Goal: Transaction & Acquisition: Purchase product/service

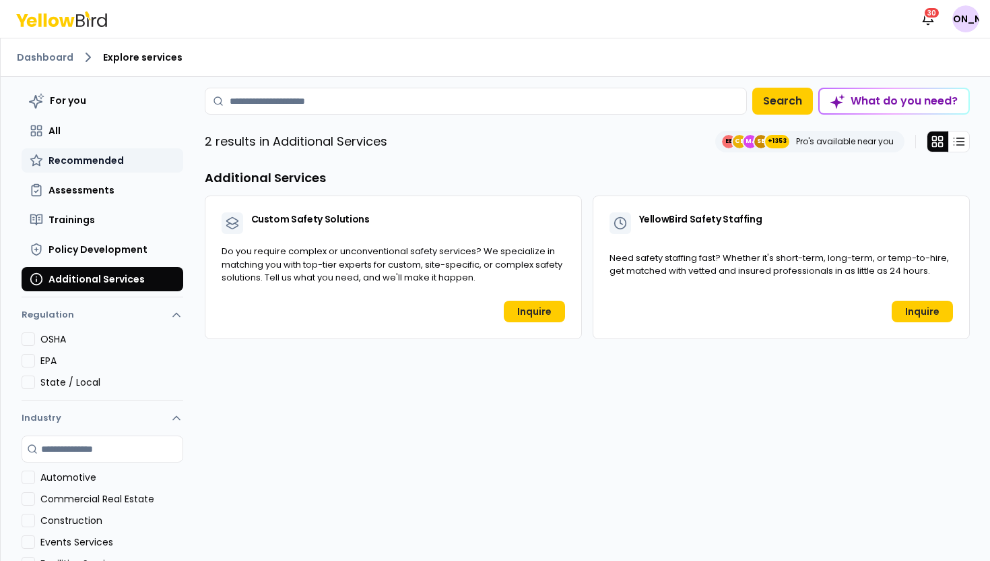
drag, startPoint x: 0, startPoint y: 0, endPoint x: 106, endPoint y: 159, distance: 191.3
click at [106, 159] on span "Recommended" at bounding box center [86, 160] width 75 height 13
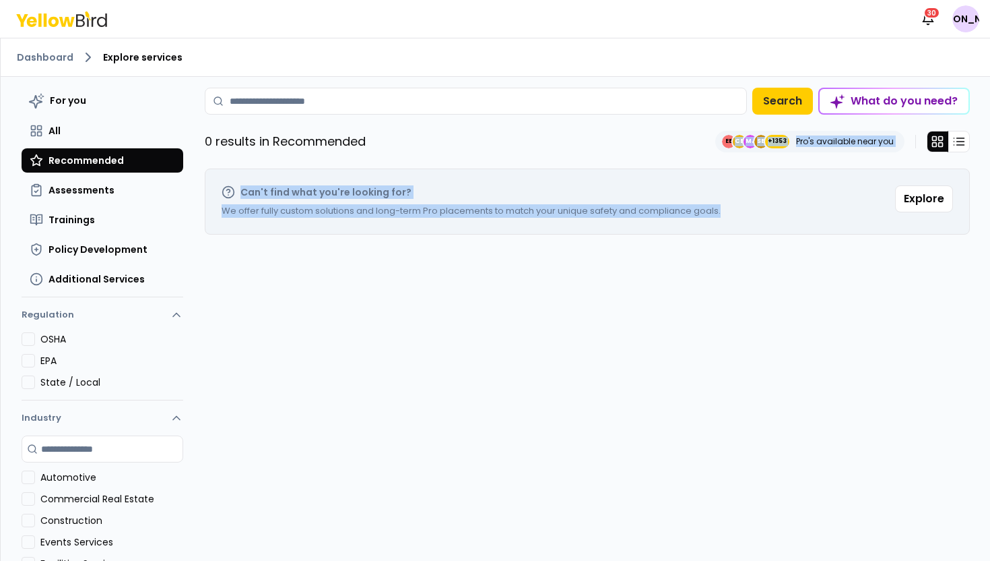
drag, startPoint x: 767, startPoint y: 226, endPoint x: 734, endPoint y: 154, distance: 79.0
click at [734, 154] on div "For you All Recommended Assessments Trainings Policy Development Additional Ser…" at bounding box center [587, 384] width 765 height 593
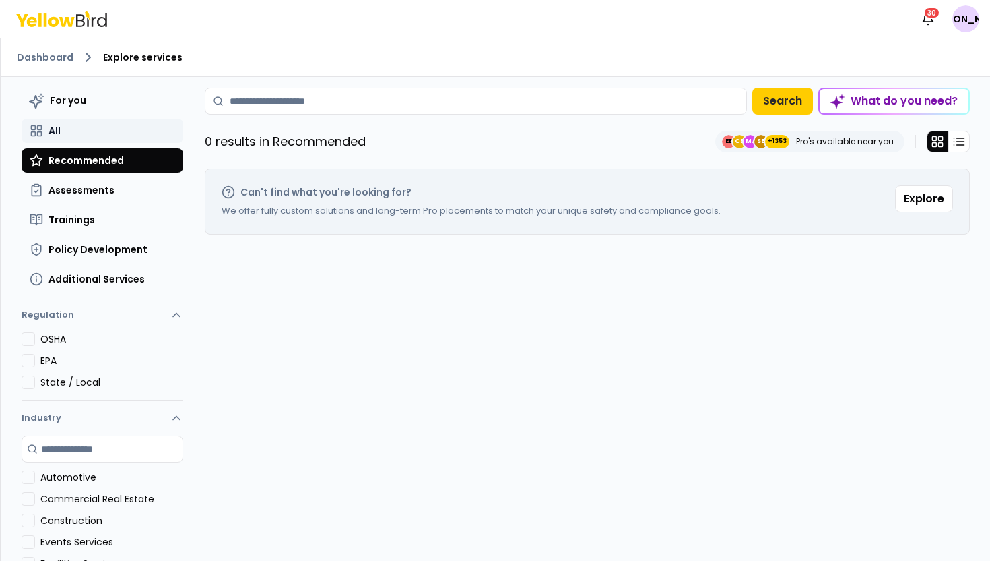
click at [85, 131] on button "All" at bounding box center [103, 131] width 162 height 24
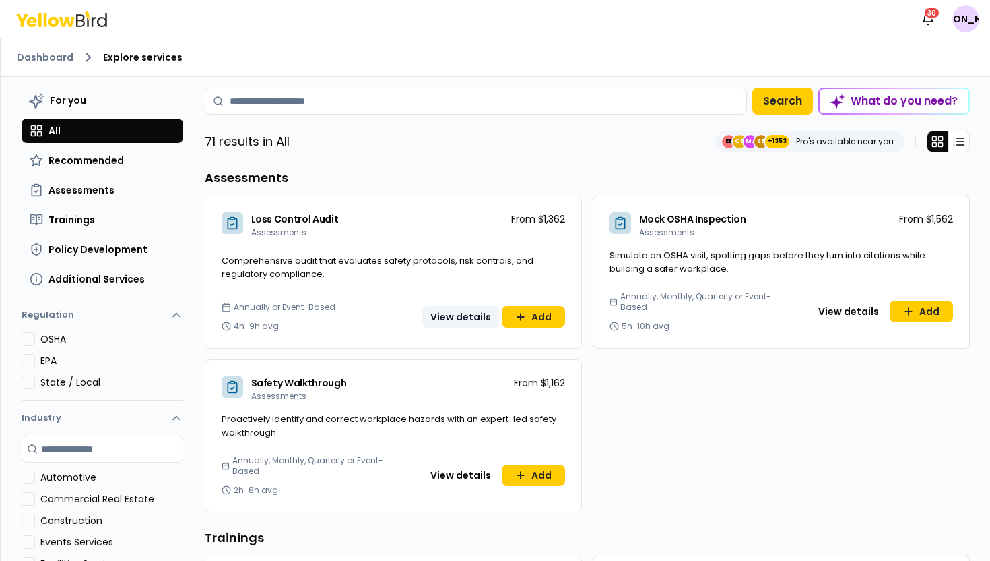
click at [478, 313] on button "View details" at bounding box center [460, 317] width 77 height 22
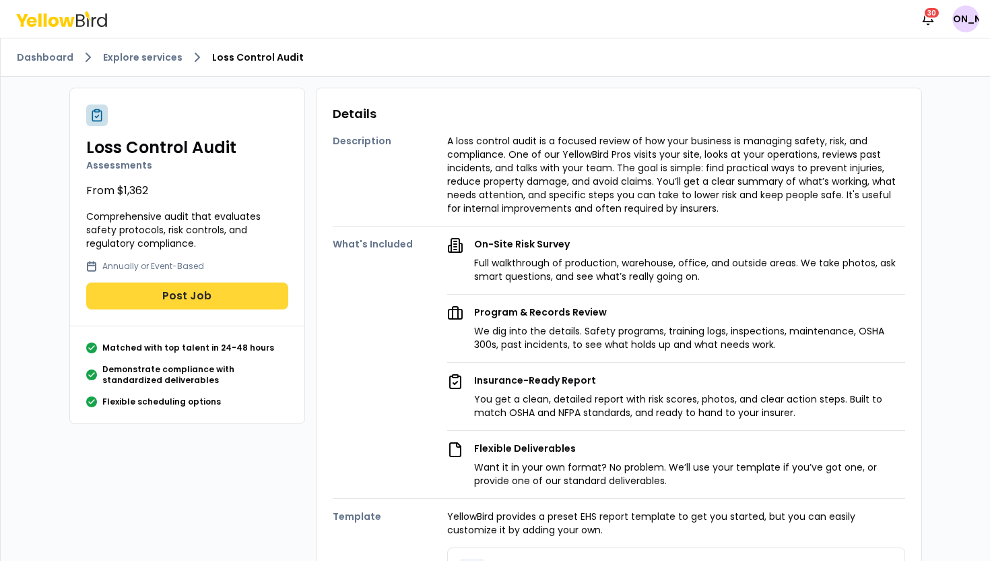
click at [243, 296] on button "Post Job" at bounding box center [187, 295] width 202 height 27
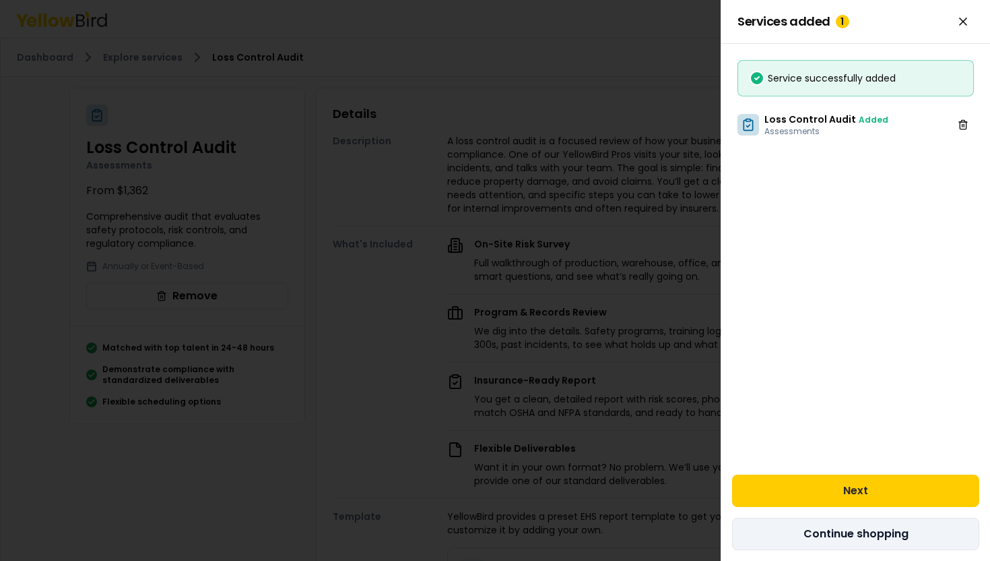
click at [782, 534] on button "Continue shopping" at bounding box center [855, 533] width 247 height 32
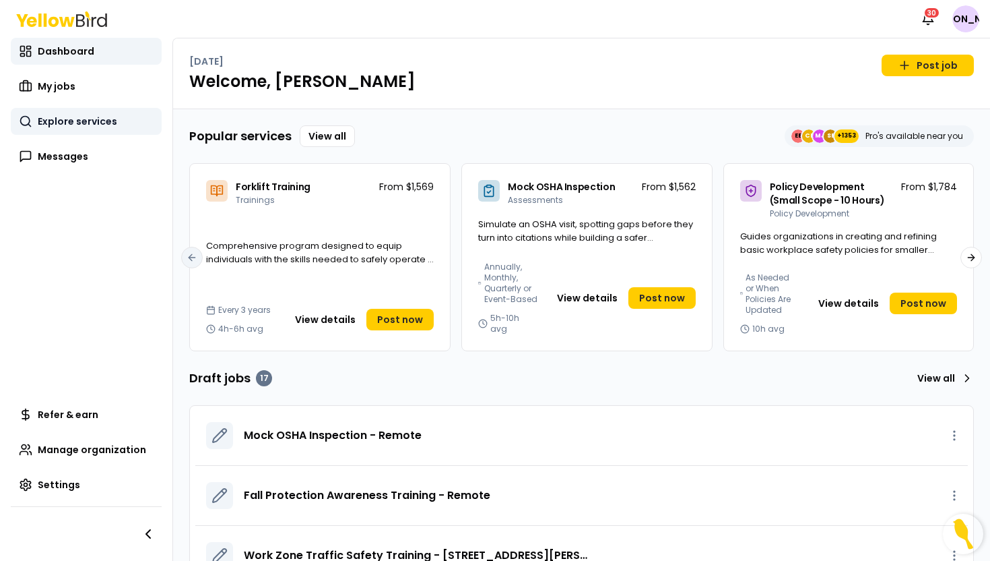
click at [125, 128] on link "Explore services" at bounding box center [86, 121] width 151 height 27
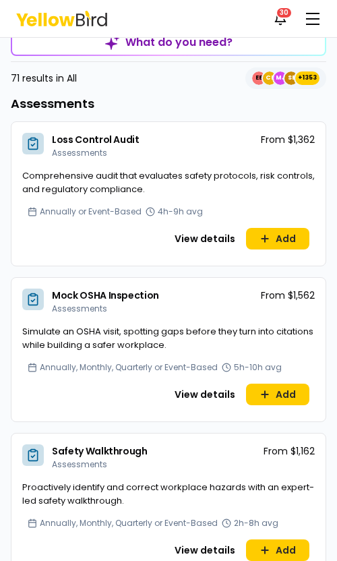
scroll to position [124, 0]
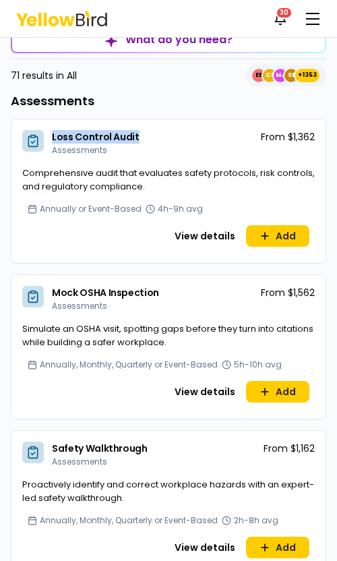
drag, startPoint x: 146, startPoint y: 137, endPoint x: 46, endPoint y: 136, distance: 99.7
click at [46, 136] on div "Loss Control Audit Assessments From $1,362" at bounding box center [168, 142] width 314 height 47
copy span "Loss Control Audit"
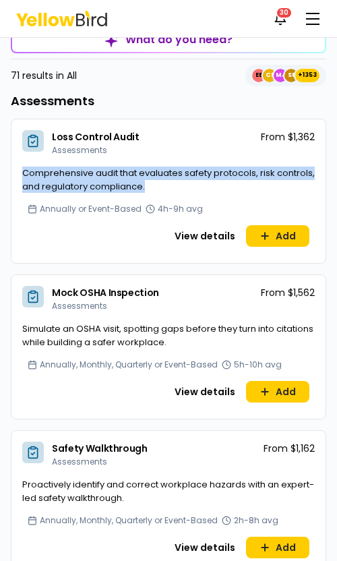
drag, startPoint x: 170, startPoint y: 184, endPoint x: 20, endPoint y: 173, distance: 150.0
click at [20, 173] on div "Comprehensive audit that evaluates safety protocols, risk controls, and regulat…" at bounding box center [168, 184] width 314 height 37
copy span "Comprehensive audit that evaluates safety protocols, risk controls, and regulat…"
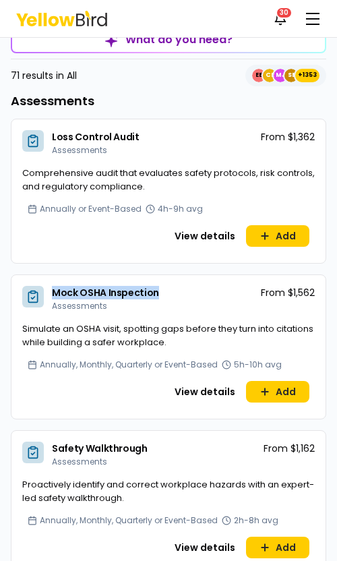
drag, startPoint x: 138, startPoint y: 294, endPoint x: 52, endPoint y: 294, distance: 86.2
click at [52, 294] on div "Mock OSHA Inspection Assessments From $1,562" at bounding box center [168, 298] width 314 height 47
copy span "Mock OSHA Inspection"
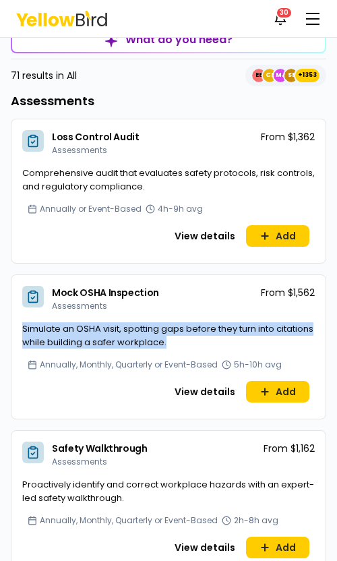
drag, startPoint x: 210, startPoint y: 340, endPoint x: 13, endPoint y: 329, distance: 196.4
click at [13, 329] on div "Simulate an OSHA visit, spotting gaps before they turn into citations while bui…" at bounding box center [168, 340] width 314 height 37
copy span "Simulate an OSHA visit, spotting gaps before they turn into citations while bui…"
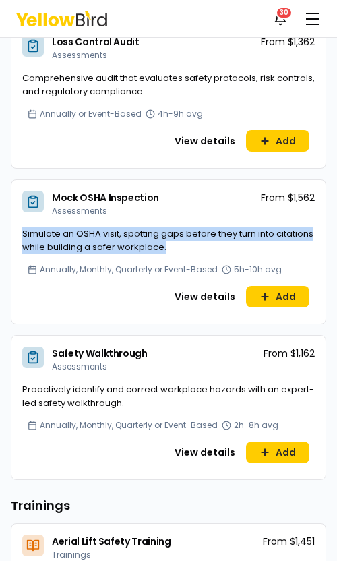
scroll to position [241, 0]
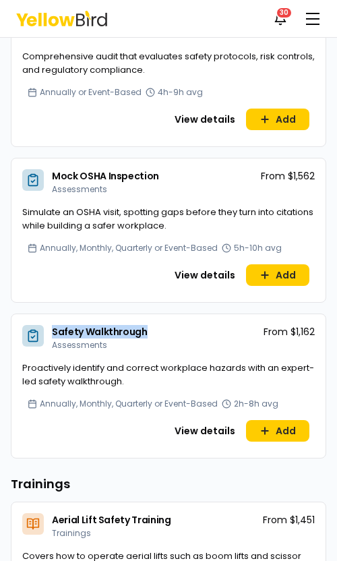
drag, startPoint x: 153, startPoint y: 328, endPoint x: 53, endPoint y: 327, distance: 100.4
click at [53, 327] on div "Safety Walkthrough Assessments From $1,162" at bounding box center [168, 337] width 314 height 47
copy span "Safety Walkthrough"
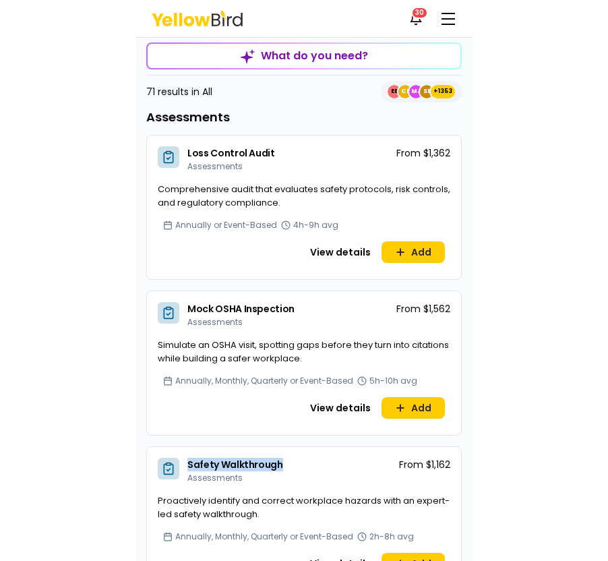
scroll to position [157, 0]
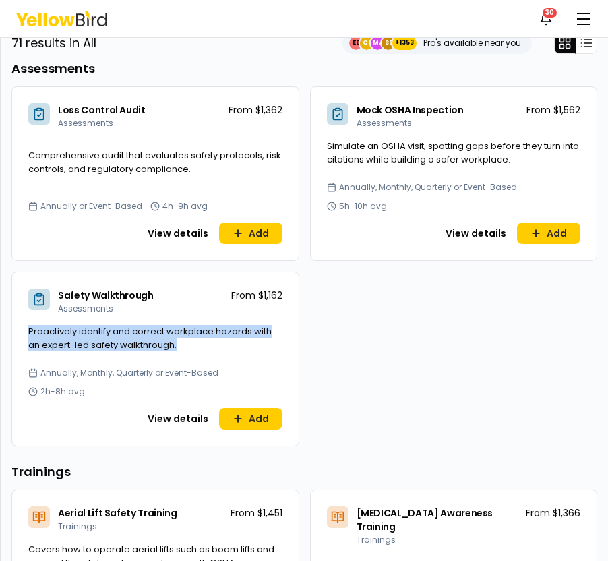
drag, startPoint x: 42, startPoint y: 311, endPoint x: 191, endPoint y: 321, distance: 149.3
click at [191, 325] on div "Proactively identify and correct workplace hazards with an expert-led safety wa…" at bounding box center [155, 346] width 286 height 42
copy span "Proactively identify and correct workplace hazards with an expert-led safety wa…"
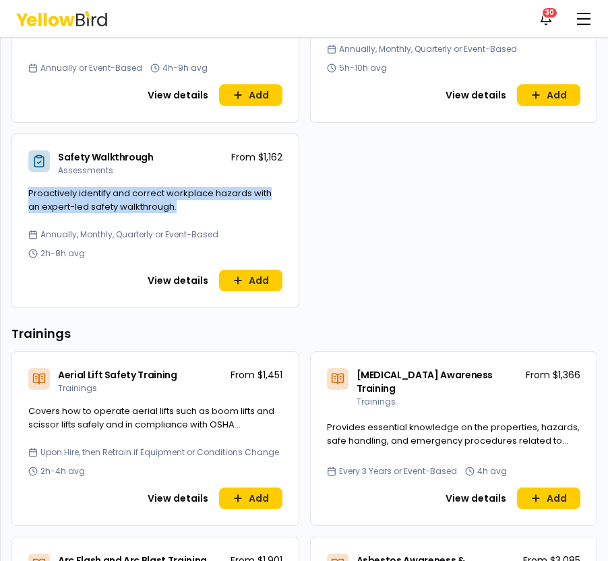
scroll to position [389, 0]
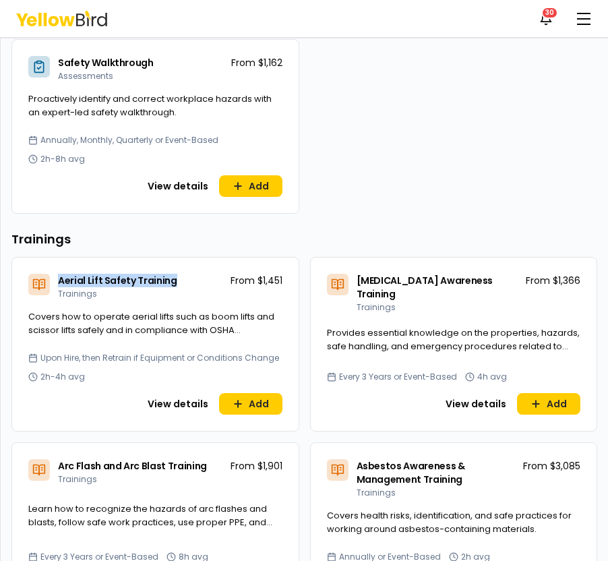
drag, startPoint x: 87, startPoint y: 244, endPoint x: 177, endPoint y: 242, distance: 89.6
click at [177, 257] on div "Aerial Lift Safety Training Trainings From $1,451" at bounding box center [155, 283] width 286 height 53
copy span "Aerial Lift Safety Training"
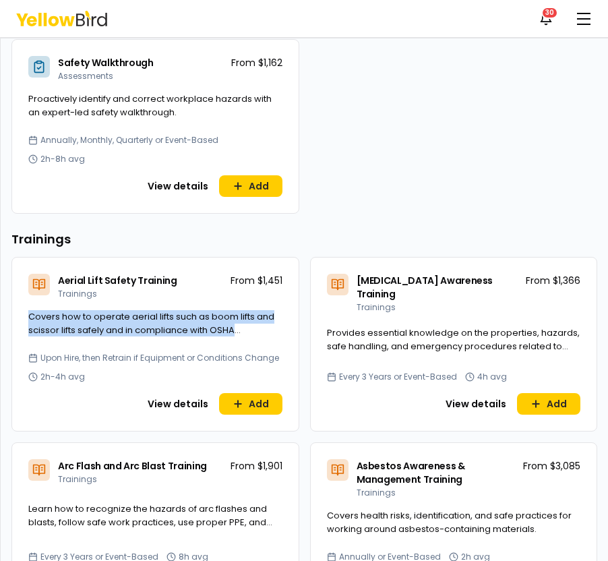
drag, startPoint x: 259, startPoint y: 294, endPoint x: 5, endPoint y: 277, distance: 253.9
click at [5, 277] on div "Dashboard Explore services For you All Recommended Assessments Trainings Policy…" at bounding box center [304, 299] width 608 height 523
copy span "Covers how to operate aerial lifts such as boom lifts and scissor lifts safely …"
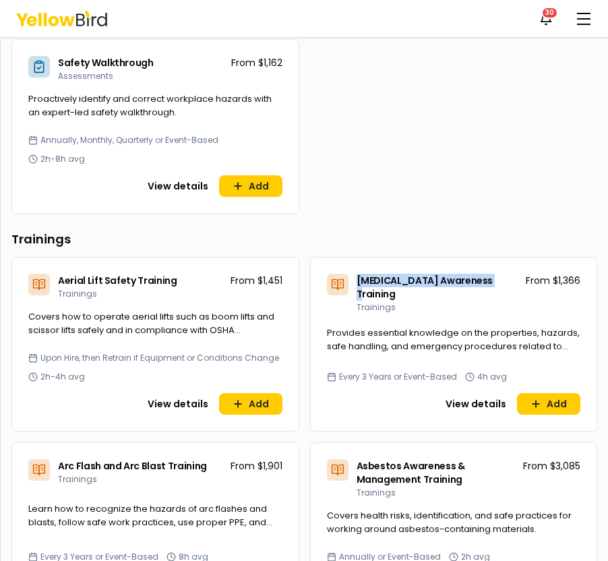
drag, startPoint x: 354, startPoint y: 239, endPoint x: 493, endPoint y: 238, distance: 139.5
click at [493, 274] on div "[MEDICAL_DATA] Awareness Training Trainings" at bounding box center [424, 293] width 194 height 39
copy span "[MEDICAL_DATA] Awareness Training"
click at [453, 326] on span "Provides essential knowledge on the properties, hazards, safe handling, and eme…" at bounding box center [453, 345] width 253 height 39
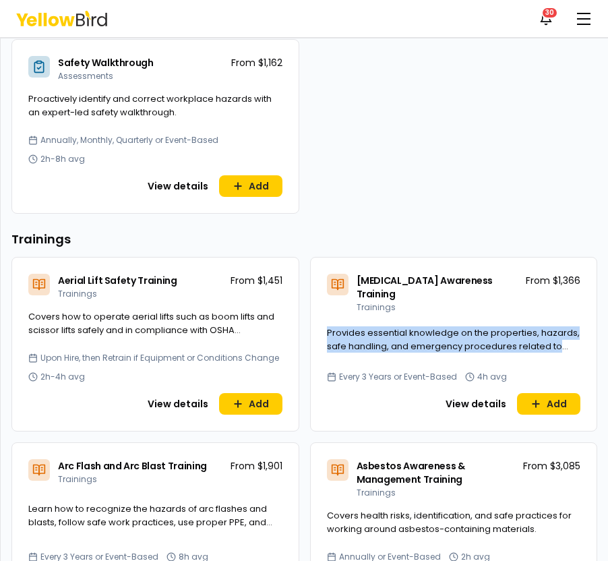
click at [453, 326] on span "Provides essential knowledge on the properties, hazards, safe handling, and eme…" at bounding box center [453, 345] width 253 height 39
copy div "Provides essential knowledge on the properties, hazards, safe handling, and eme…"
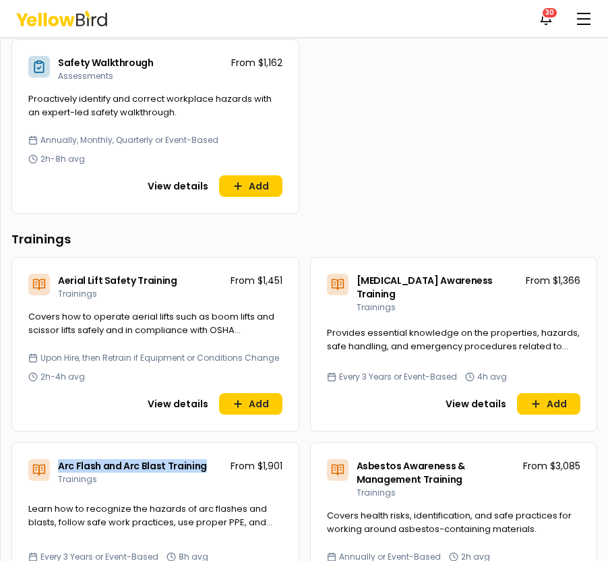
drag, startPoint x: 208, startPoint y: 428, endPoint x: 60, endPoint y: 426, distance: 147.6
click at [60, 443] on div "Arc Flash and Arc Blast Training Trainings From $1,901" at bounding box center [155, 469] width 286 height 53
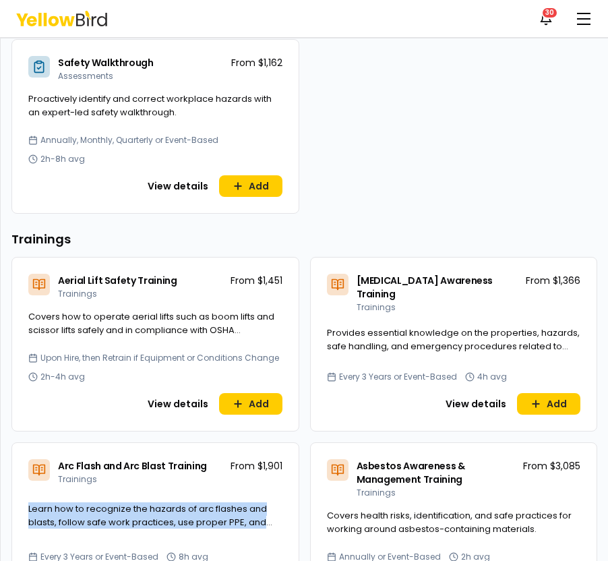
drag, startPoint x: 282, startPoint y: 485, endPoint x: 28, endPoint y: 464, distance: 254.9
click at [28, 502] on div "Learn how to recognize the hazards of arc flashes and blasts, follow safe work …" at bounding box center [155, 523] width 286 height 42
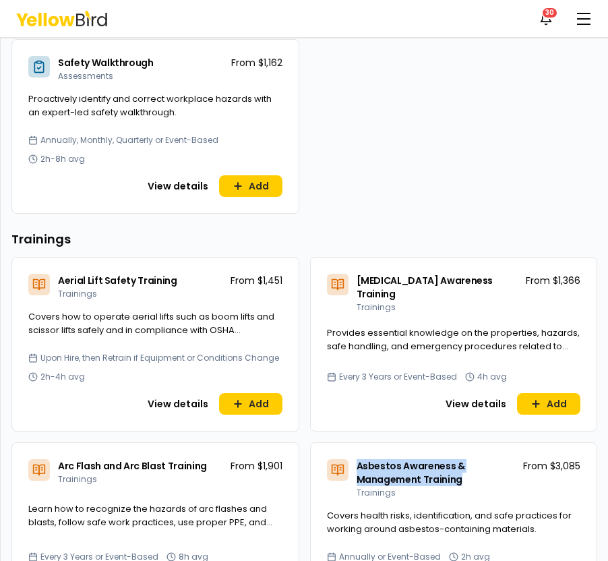
drag, startPoint x: 476, startPoint y: 437, endPoint x: 352, endPoint y: 433, distance: 124.0
click at [352, 459] on div "Asbestos Awareness & Management Training Trainings" at bounding box center [422, 478] width 191 height 39
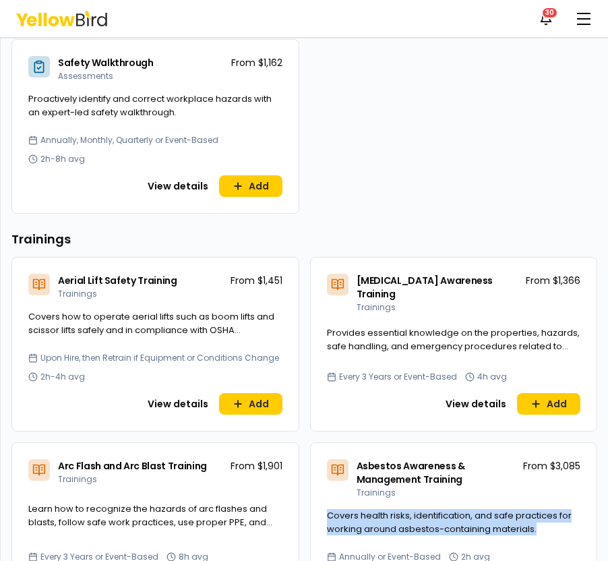
drag, startPoint x: 547, startPoint y: 488, endPoint x: 317, endPoint y: 482, distance: 229.8
click at [317, 509] on div "Covers health risks, identification, and safe practices for working around asbe…" at bounding box center [454, 530] width 286 height 42
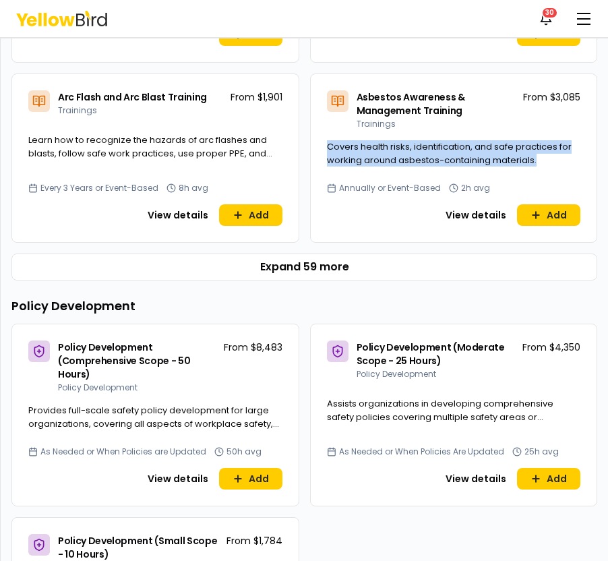
scroll to position [782, 0]
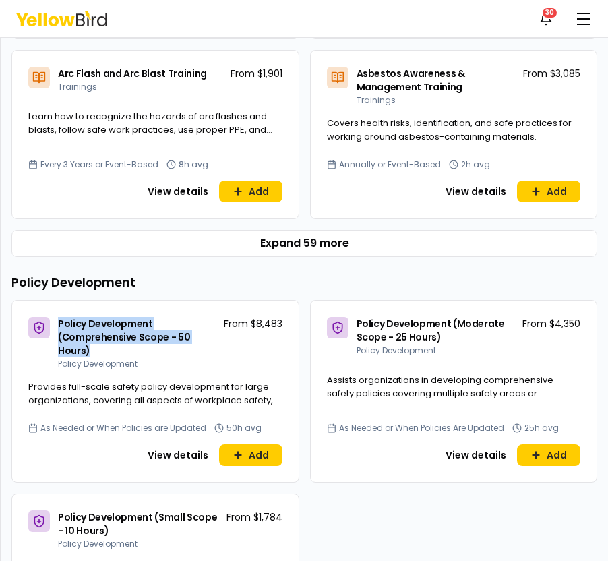
drag, startPoint x: 94, startPoint y: 313, endPoint x: 57, endPoint y: 284, distance: 46.1
click at [58, 317] on h3 "Policy Development (Comprehensive Scope - 50 Hours)" at bounding box center [138, 337] width 160 height 40
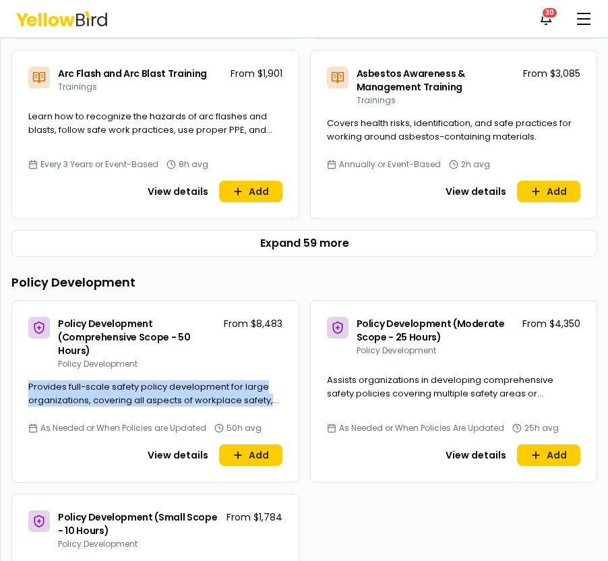
drag, startPoint x: 279, startPoint y: 364, endPoint x: 20, endPoint y: 354, distance: 258.9
click at [20, 380] on div "Provides full-scale safety policy development for large organizations, covering…" at bounding box center [155, 401] width 286 height 42
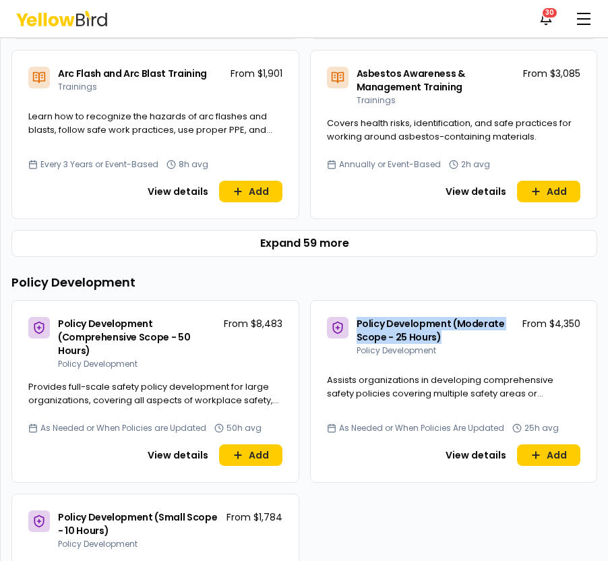
drag, startPoint x: 369, startPoint y: 281, endPoint x: 456, endPoint y: 296, distance: 88.3
click at [456, 317] on h3 "Policy Development (Moderate Scope - 25 Hours)" at bounding box center [436, 330] width 161 height 27
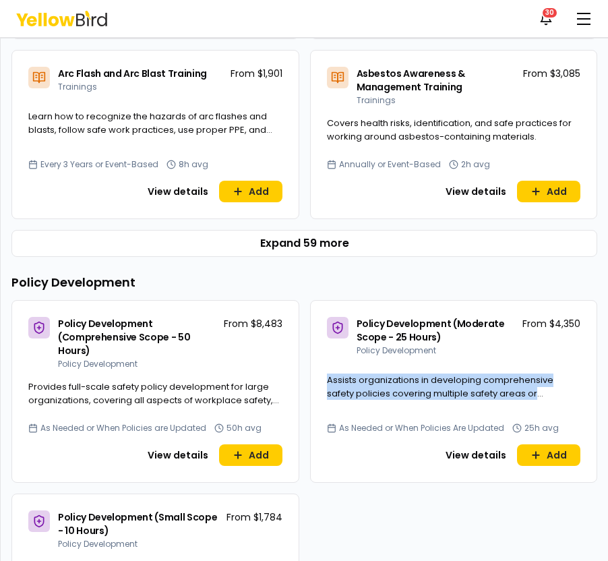
drag, startPoint x: 404, startPoint y: 339, endPoint x: 579, endPoint y: 358, distance: 176.9
click at [579, 373] on div "Assists organizations in developing comprehensive safety policies covering mult…" at bounding box center [454, 394] width 286 height 42
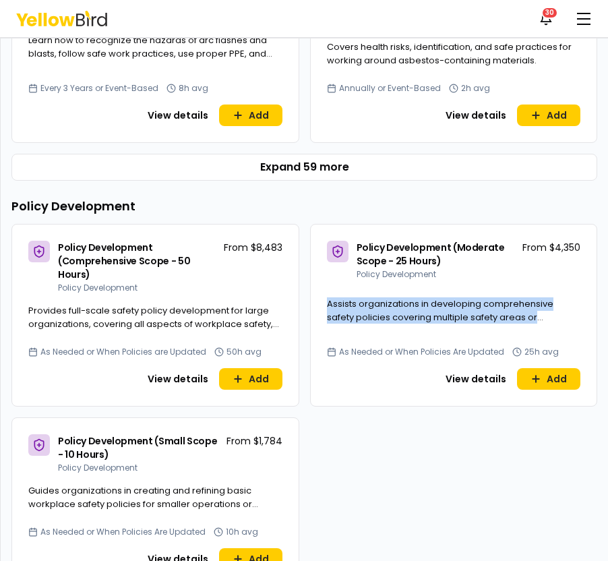
scroll to position [873, 0]
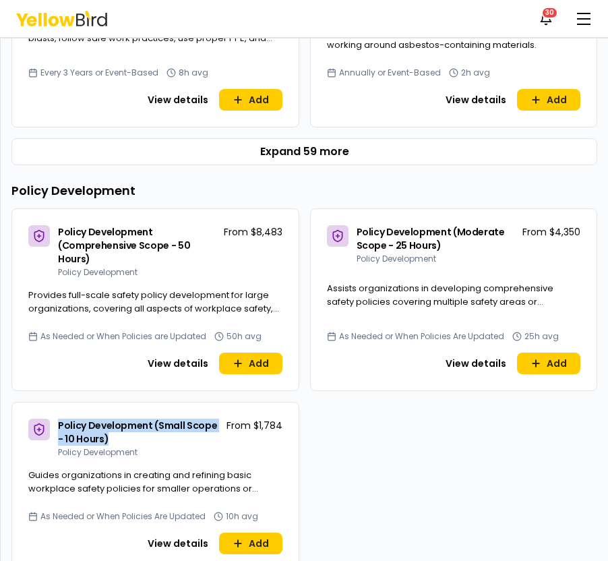
drag, startPoint x: 59, startPoint y: 388, endPoint x: 128, endPoint y: 403, distance: 70.3
click at [128, 418] on h3 "Policy Development (Small Scope - 10 Hours)" at bounding box center [139, 431] width 163 height 27
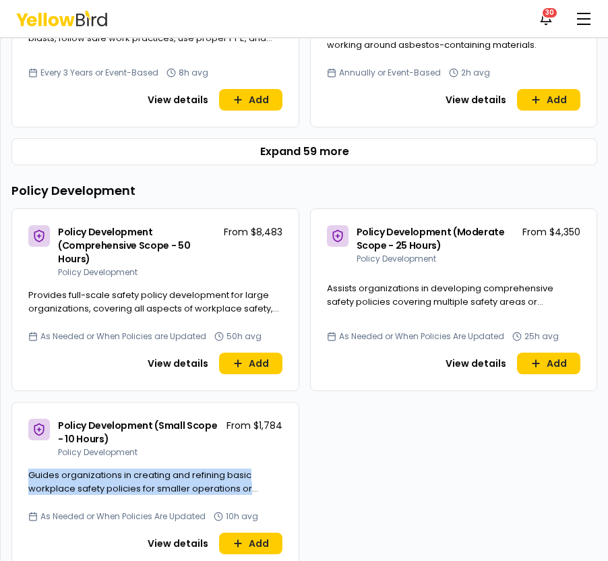
drag, startPoint x: 28, startPoint y: 438, endPoint x: 281, endPoint y: 455, distance: 253.9
click at [258, 468] on span "Guides organizations in creating and refining basic workplace safety policies f…" at bounding box center [143, 487] width 230 height 39
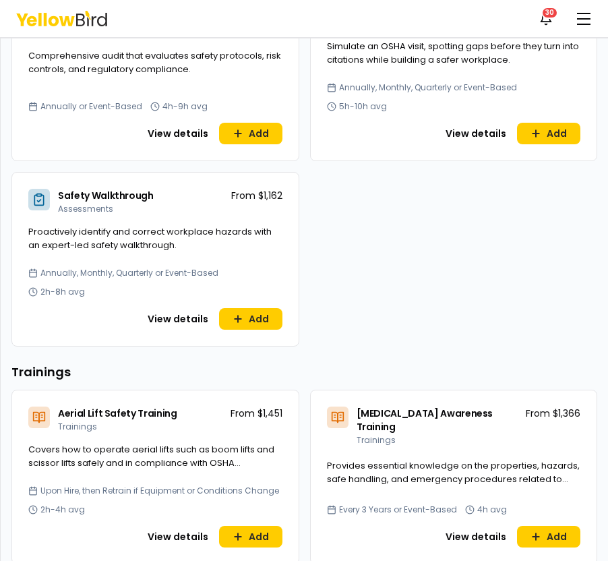
scroll to position [0, 0]
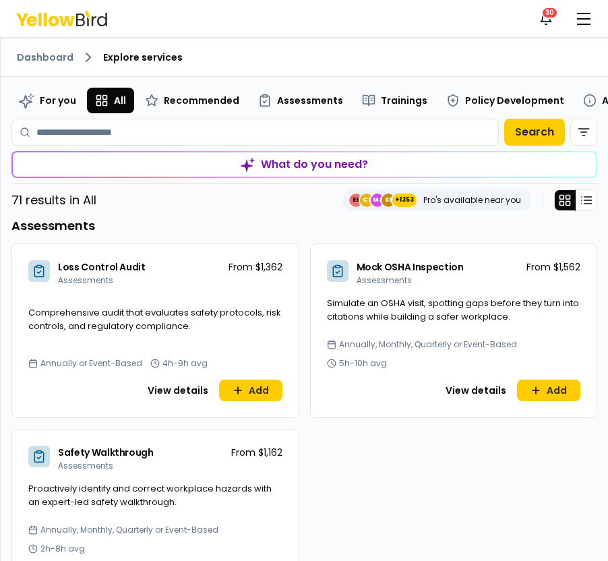
click at [55, 358] on span "Annually or Event-Based" at bounding box center [91, 363] width 102 height 11
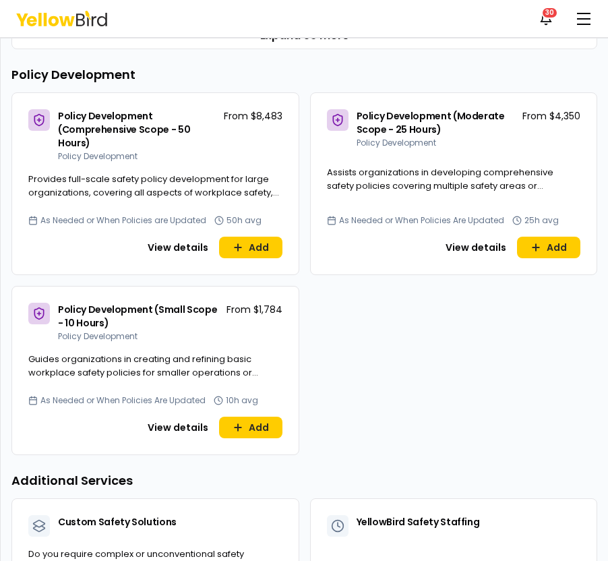
scroll to position [990, 0]
